Goal: Transaction & Acquisition: Purchase product/service

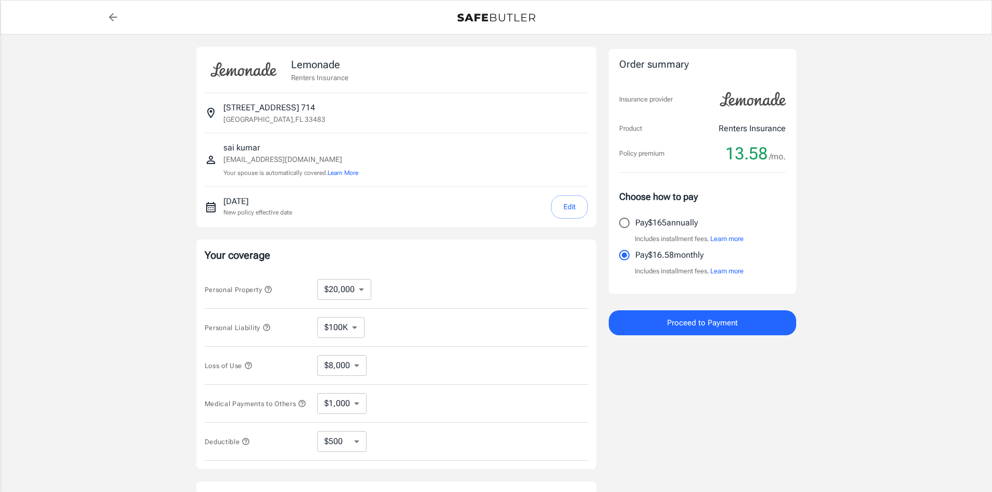
select select "20000"
select select "500"
click at [624, 225] on input "Pay $165 annually" at bounding box center [625, 223] width 22 height 22
radio input "true"
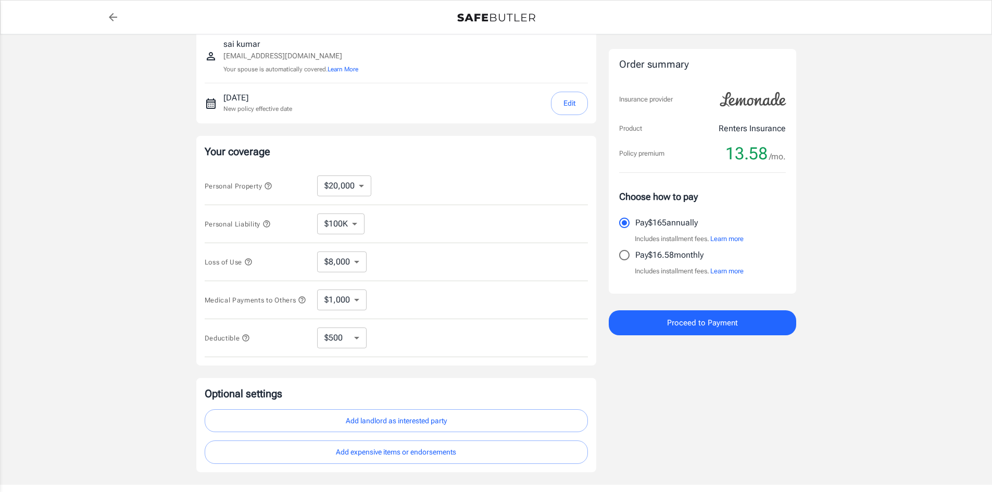
scroll to position [104, 0]
click at [355, 185] on select "$10,000 $20,000 $30,000 $40,000 $50,000 $100K" at bounding box center [344, 185] width 54 height 21
select select "10000"
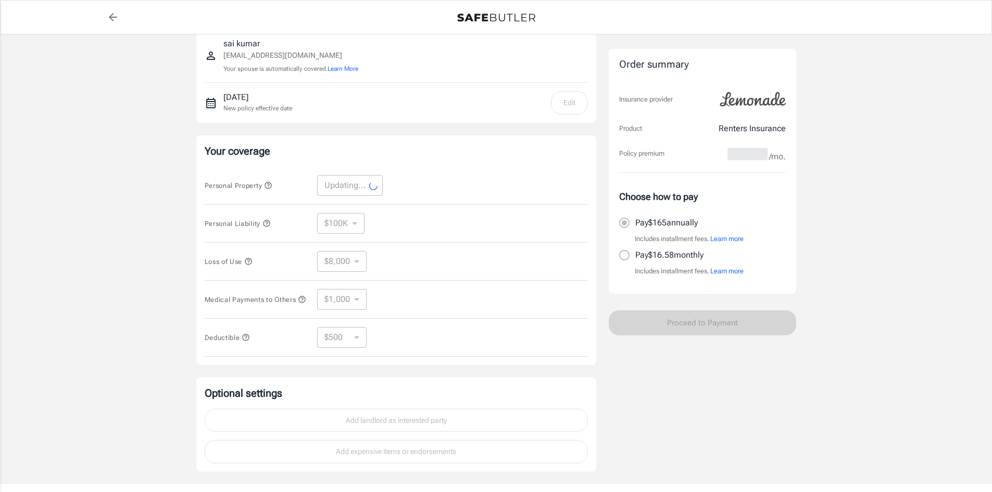
select select "10000"
select select "4000"
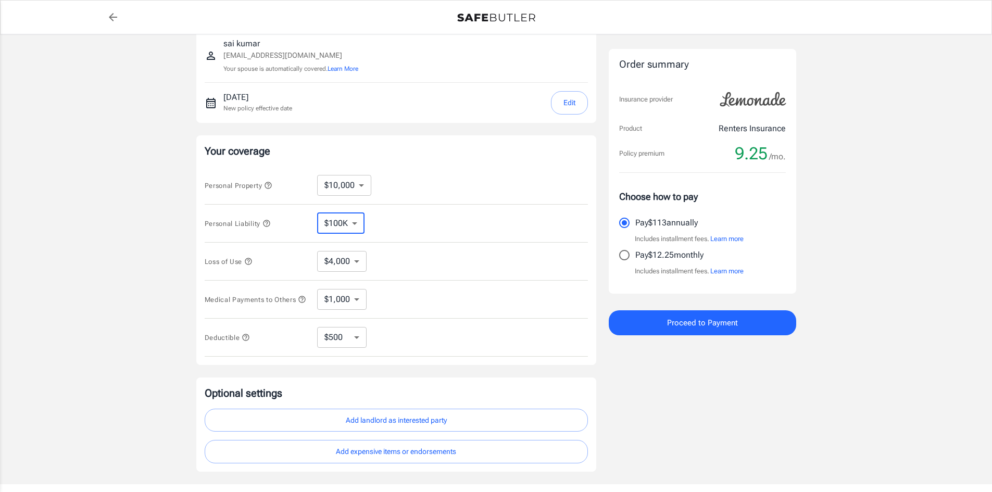
click at [350, 221] on select "$100K $200K $300K $400K $500K" at bounding box center [340, 223] width 47 height 21
click at [317, 213] on select "$100K $200K $300K $400K $500K" at bounding box center [340, 223] width 47 height 21
click at [347, 263] on select "$4,000" at bounding box center [341, 261] width 49 height 21
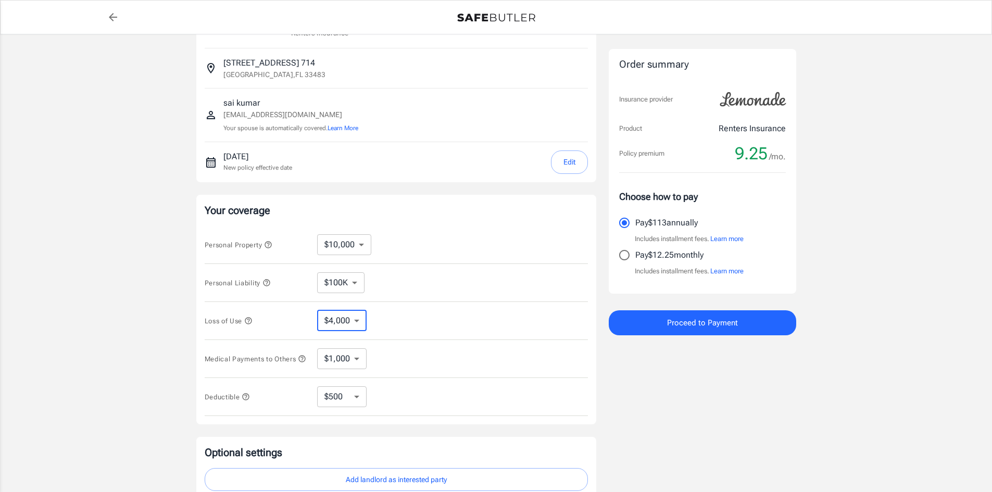
scroll to position [0, 0]
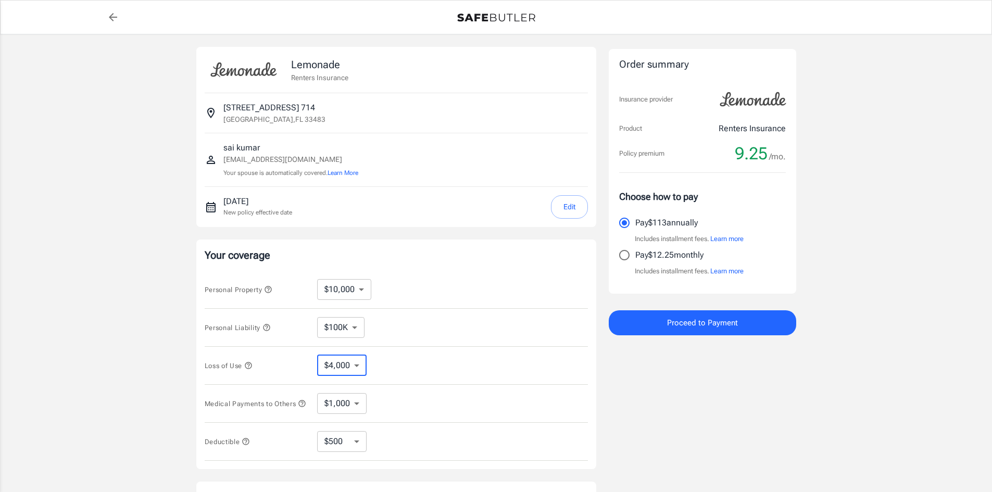
click at [356, 367] on select "$4,000" at bounding box center [341, 365] width 49 height 21
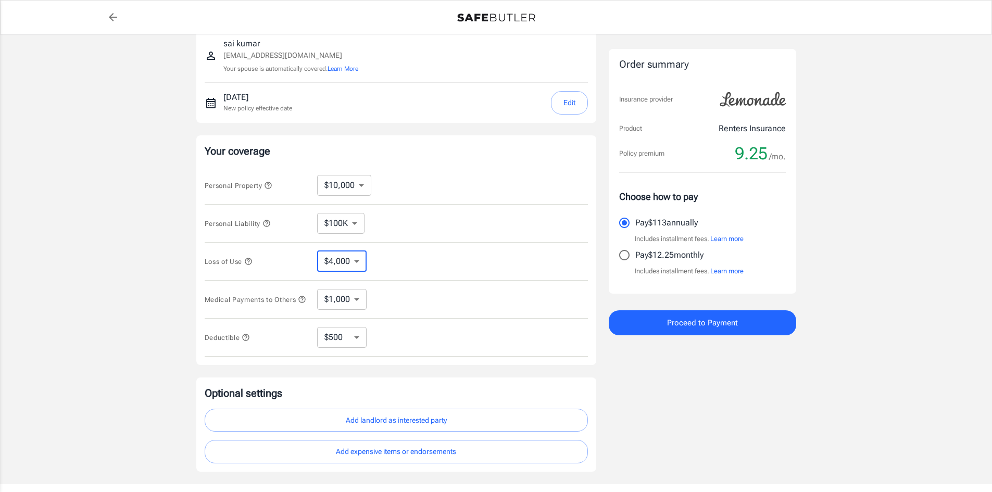
click at [350, 300] on select "$1,000 $2,000 $3,000 $4,000 $5,000" at bounding box center [341, 299] width 49 height 21
click at [348, 341] on select "$250 $500 $1,000" at bounding box center [341, 337] width 49 height 21
select select "1000"
click at [352, 338] on select "$250 $500 $1,000" at bounding box center [341, 337] width 49 height 21
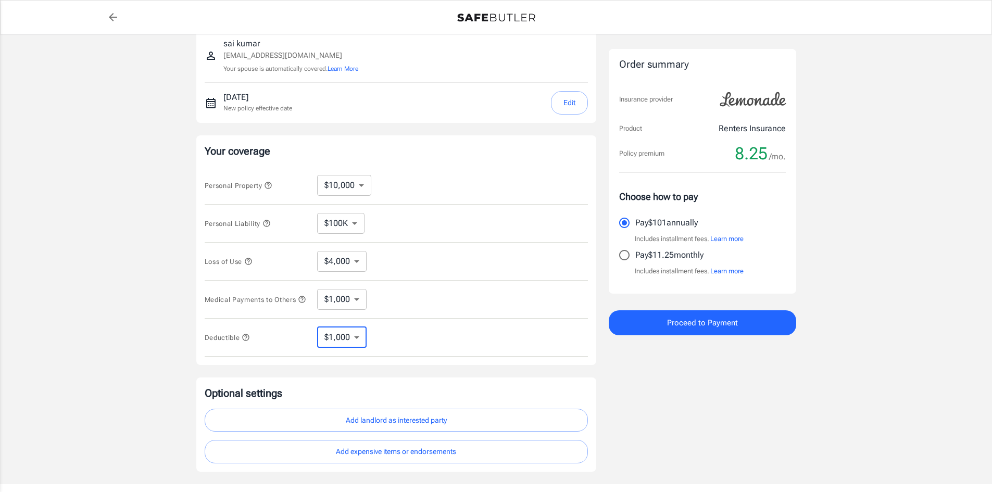
select select "250"
click at [348, 339] on select "$250 $500 $1,000" at bounding box center [341, 337] width 49 height 21
select select "1000"
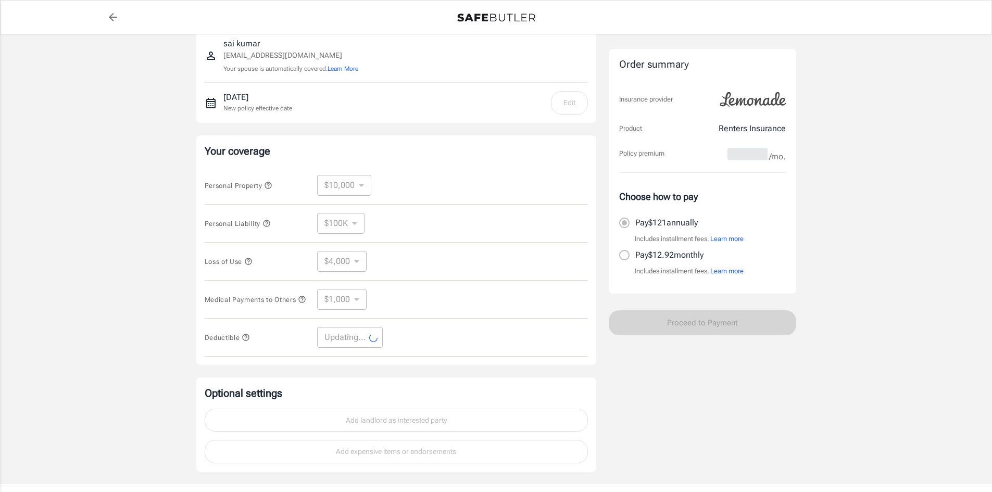
select select "1000"
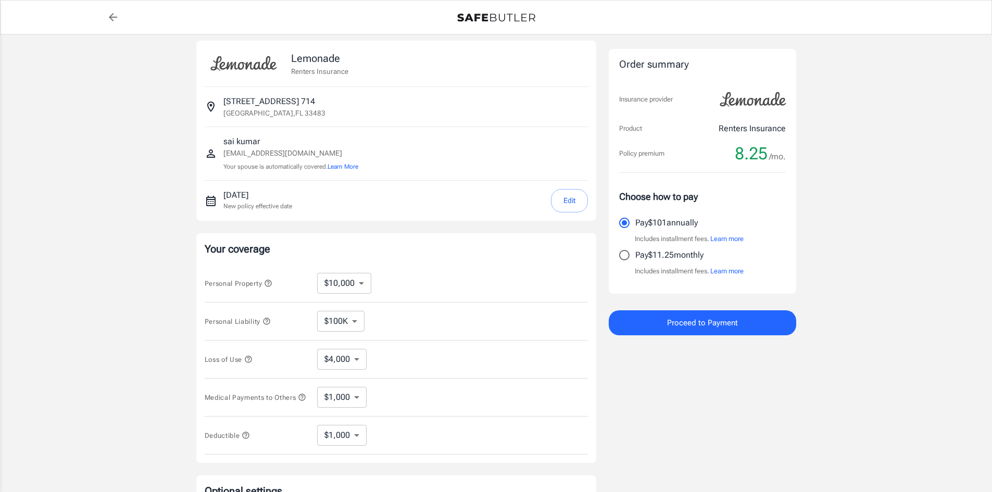
scroll to position [0, 0]
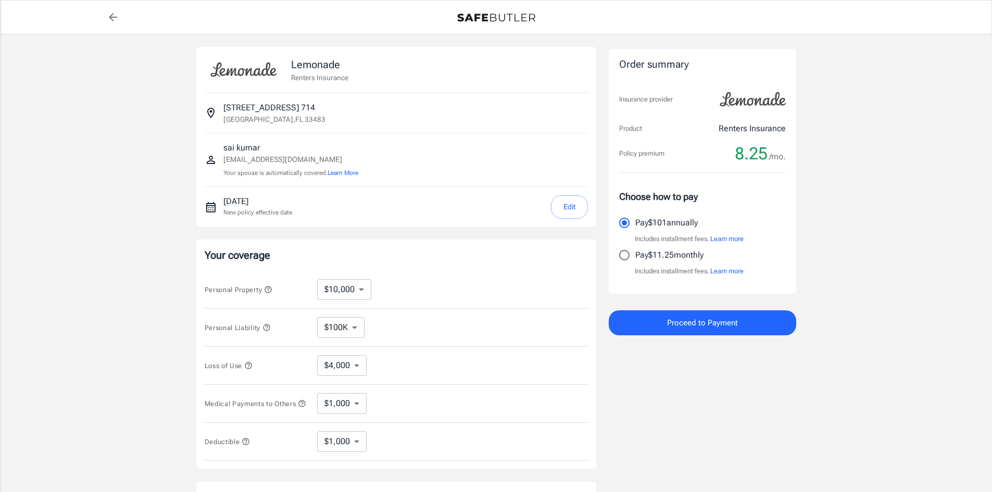
click at [675, 325] on span "Proceed to Payment" at bounding box center [702, 323] width 71 height 14
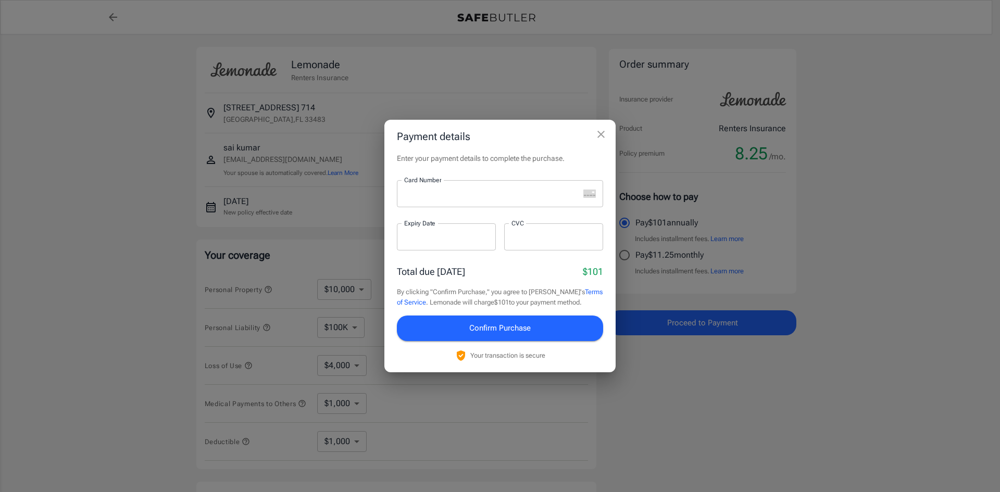
click at [600, 132] on icon "close" at bounding box center [601, 134] width 13 height 13
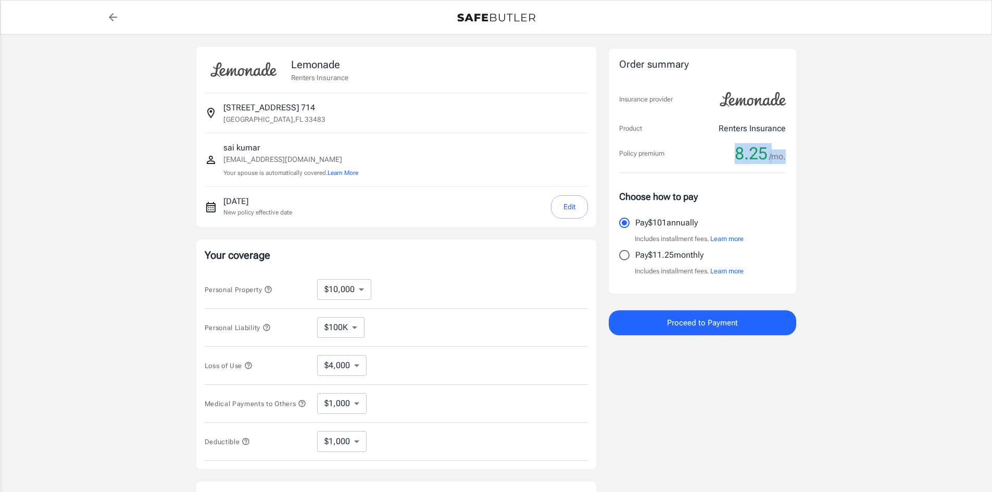
drag, startPoint x: 737, startPoint y: 151, endPoint x: 786, endPoint y: 156, distance: 49.2
click at [786, 156] on div "8.25 /mo." at bounding box center [760, 153] width 51 height 21
click at [791, 160] on div "Order summary Insurance provider Product Renters Insurance Policy premium 8.25 …" at bounding box center [703, 171] width 188 height 245
